Goal: Task Accomplishment & Management: Use online tool/utility

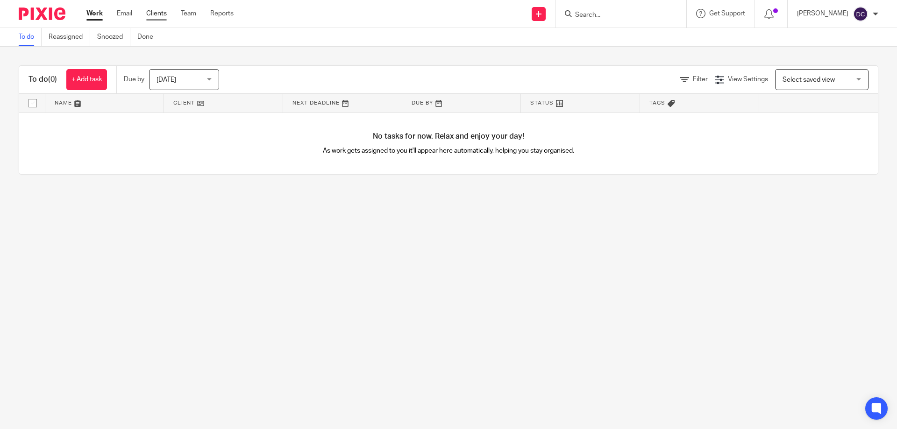
click at [159, 15] on link "Clients" at bounding box center [156, 13] width 21 height 9
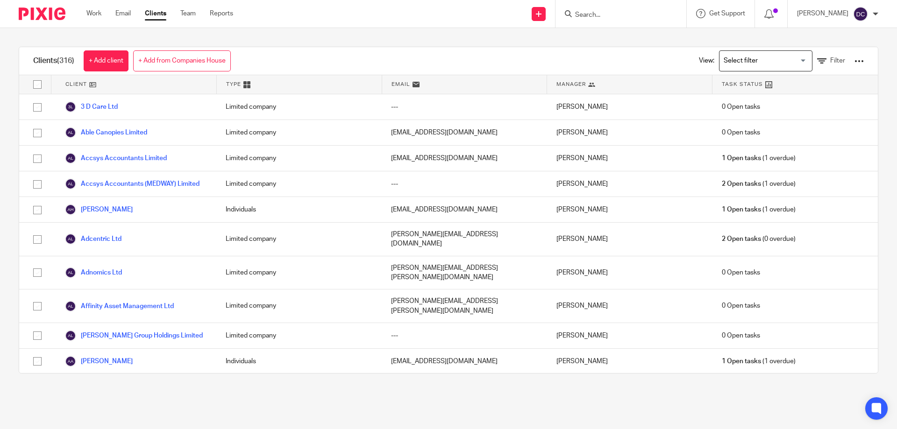
click at [604, 17] on input "Search" at bounding box center [616, 15] width 84 height 8
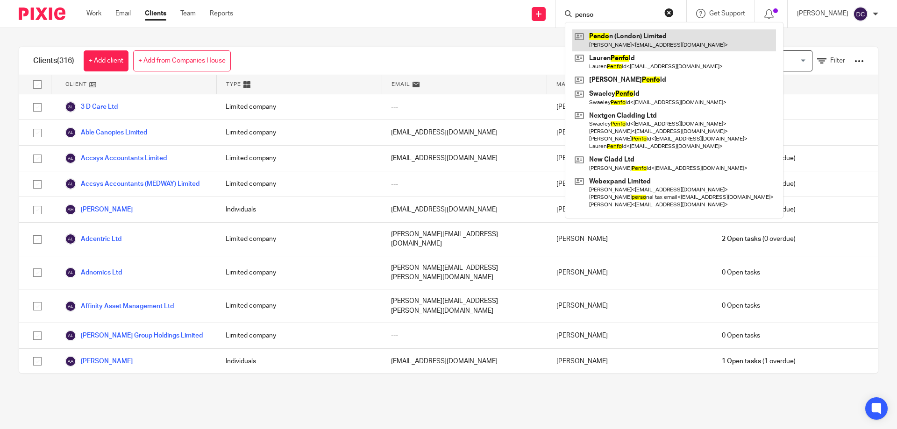
type input "penso"
click at [597, 41] on link at bounding box center [674, 39] width 204 height 21
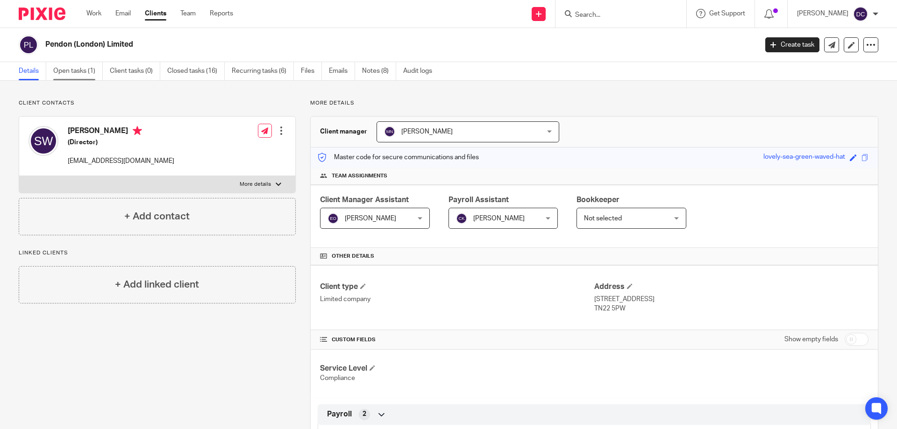
click at [68, 67] on link "Open tasks (1)" at bounding box center [78, 71] width 50 height 18
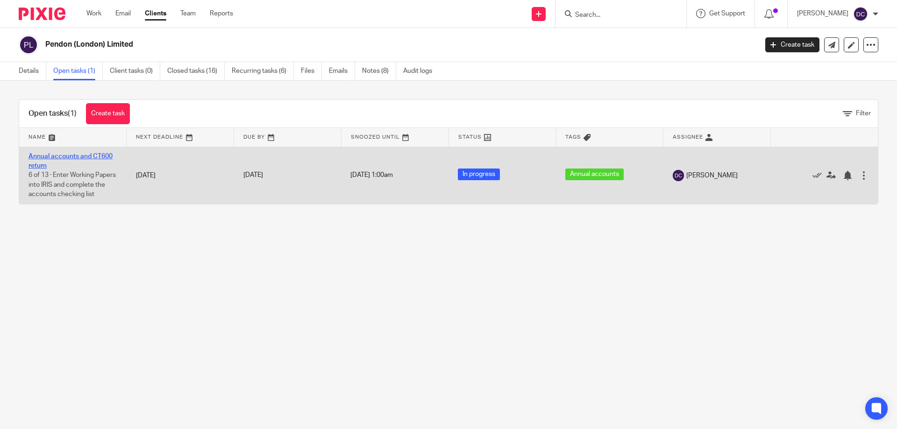
click at [69, 155] on link "Annual accounts and CT600 return" at bounding box center [70, 161] width 84 height 16
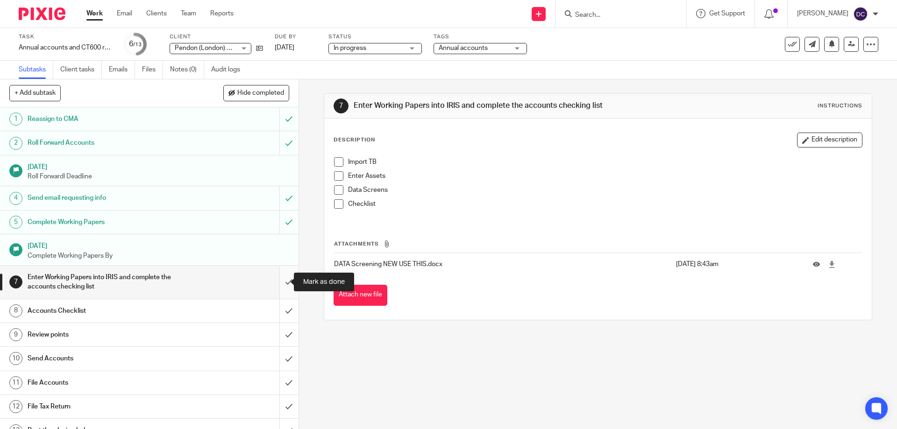
click at [277, 278] on input "submit" at bounding box center [149, 282] width 298 height 33
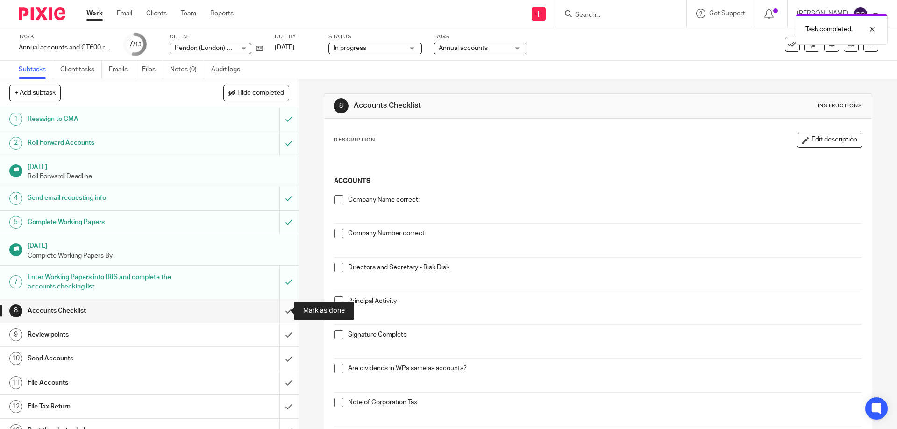
click at [285, 313] on input "submit" at bounding box center [149, 310] width 298 height 23
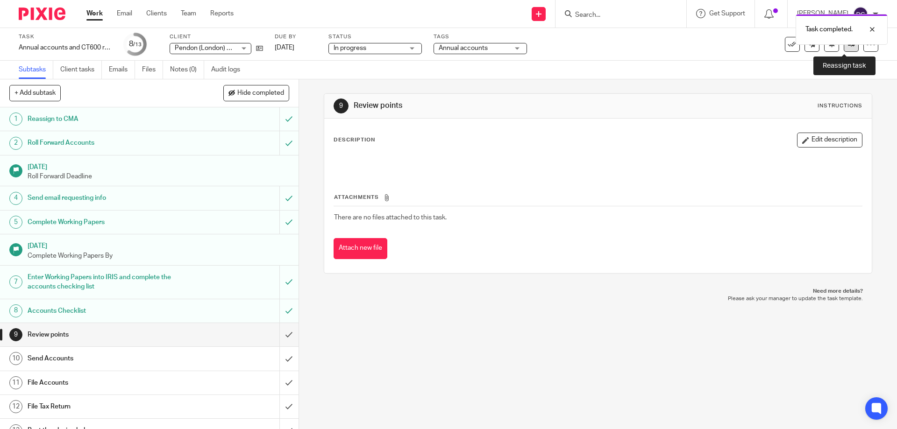
click at [848, 47] on icon at bounding box center [851, 44] width 7 height 7
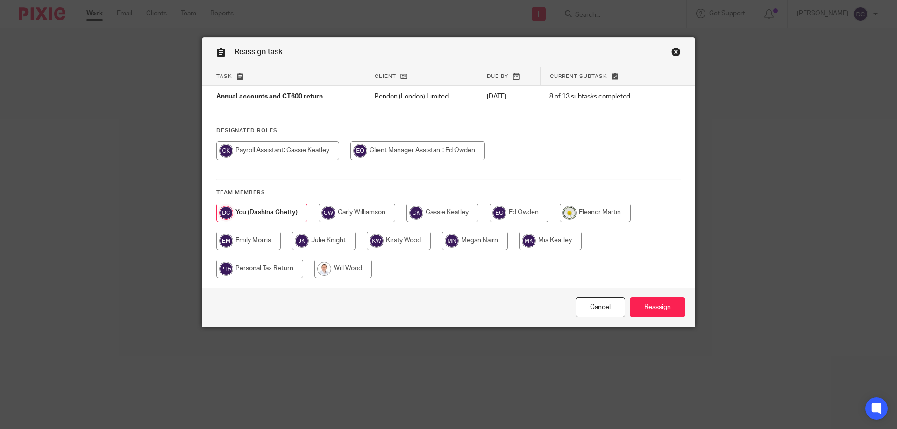
click at [477, 243] on input "radio" at bounding box center [475, 241] width 66 height 19
radio input "true"
click at [646, 306] on input "Reassign" at bounding box center [658, 308] width 56 height 20
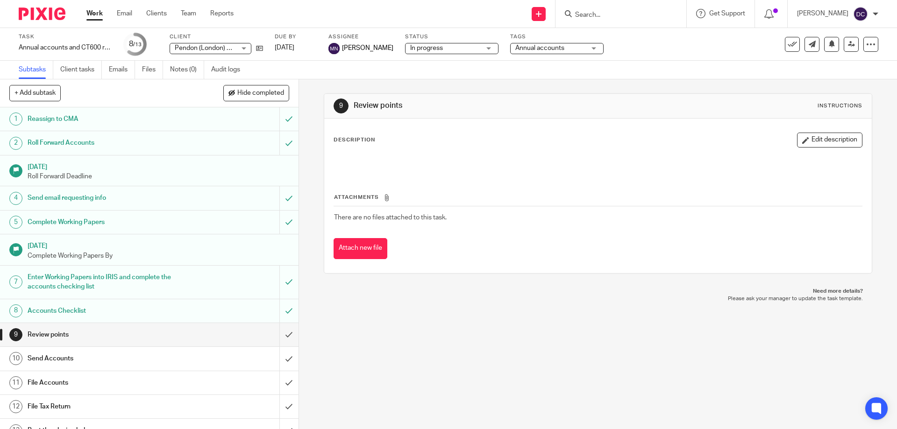
click at [194, 329] on div "Review points" at bounding box center [149, 335] width 242 height 14
